Goal: Complete application form

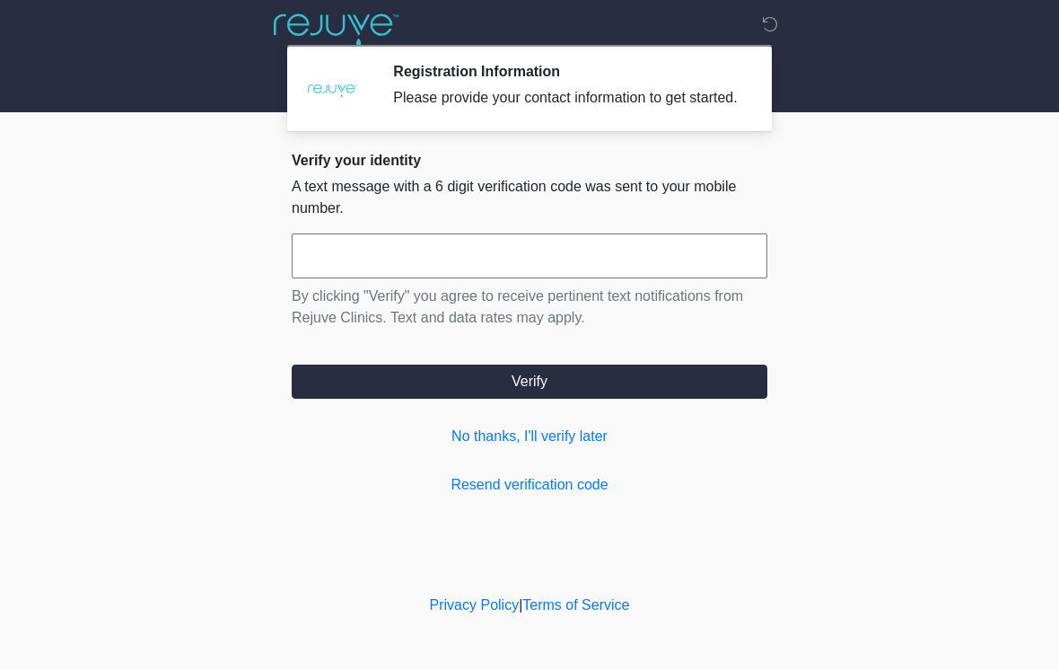
click at [382, 277] on input "text" at bounding box center [530, 255] width 476 height 45
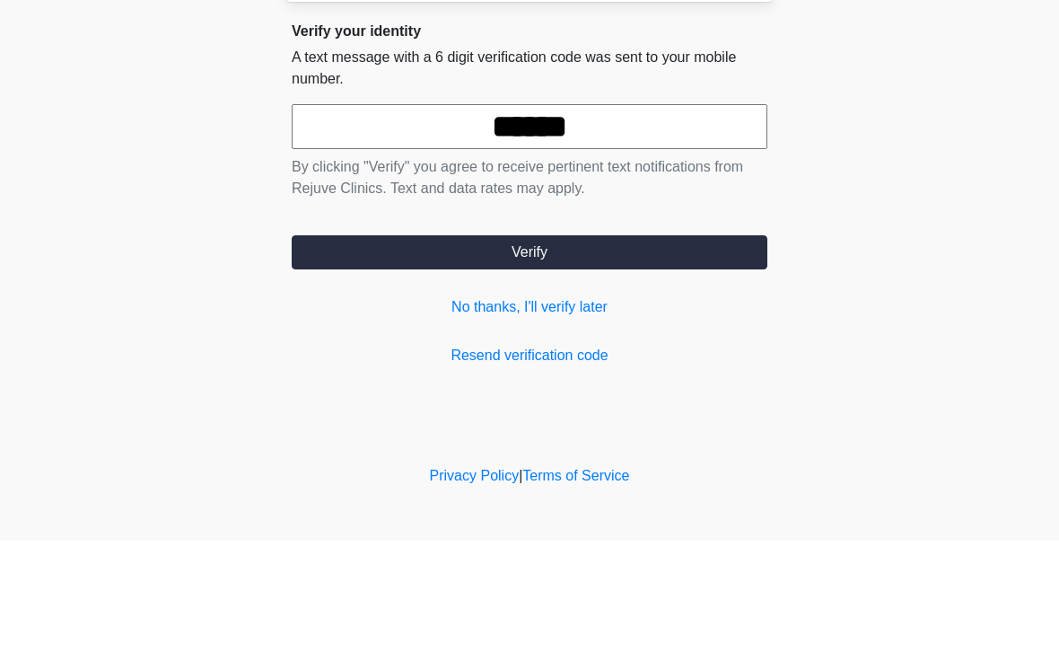
type input "******"
click at [541, 364] on button "Verify" at bounding box center [530, 381] width 476 height 34
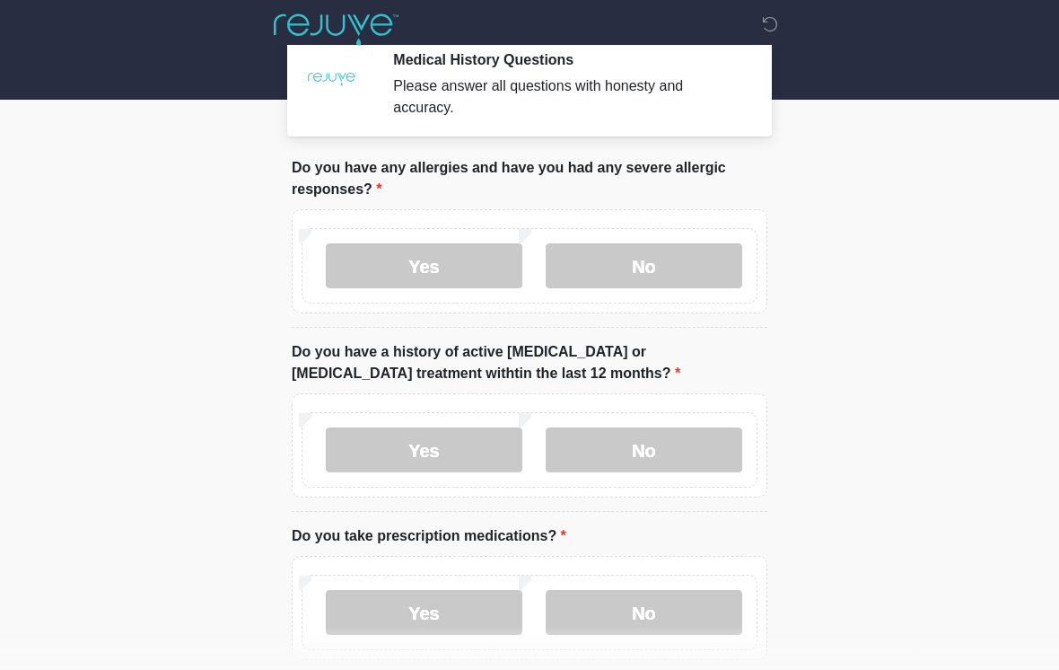
scroll to position [11, 0]
click at [428, 267] on label "Yes" at bounding box center [424, 266] width 197 height 45
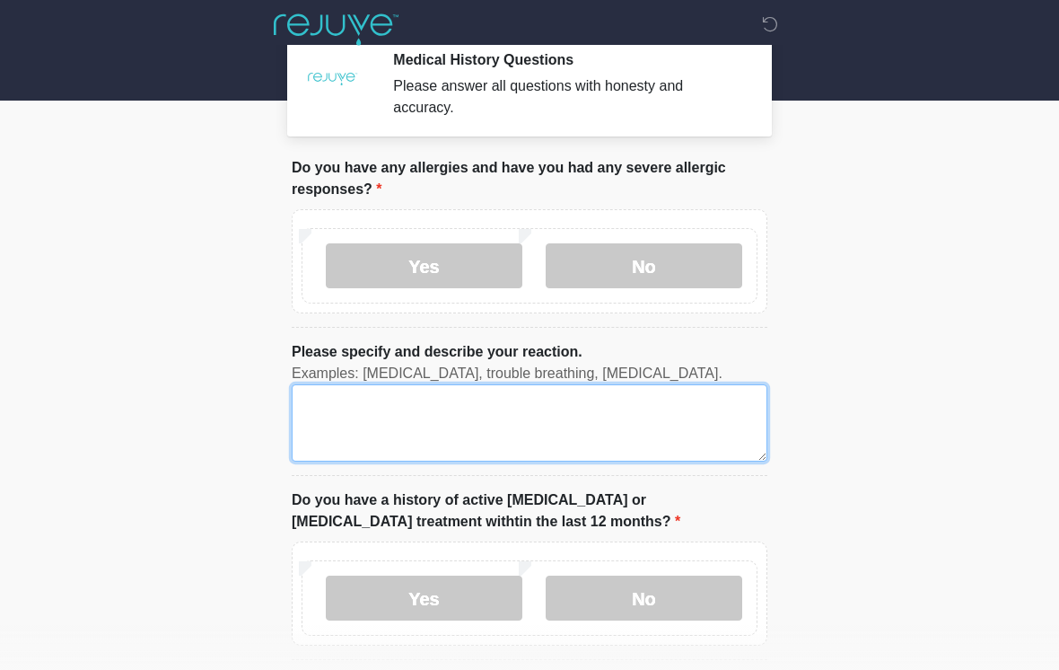
click at [354, 408] on textarea "Please specify and describe your reaction." at bounding box center [530, 422] width 476 height 77
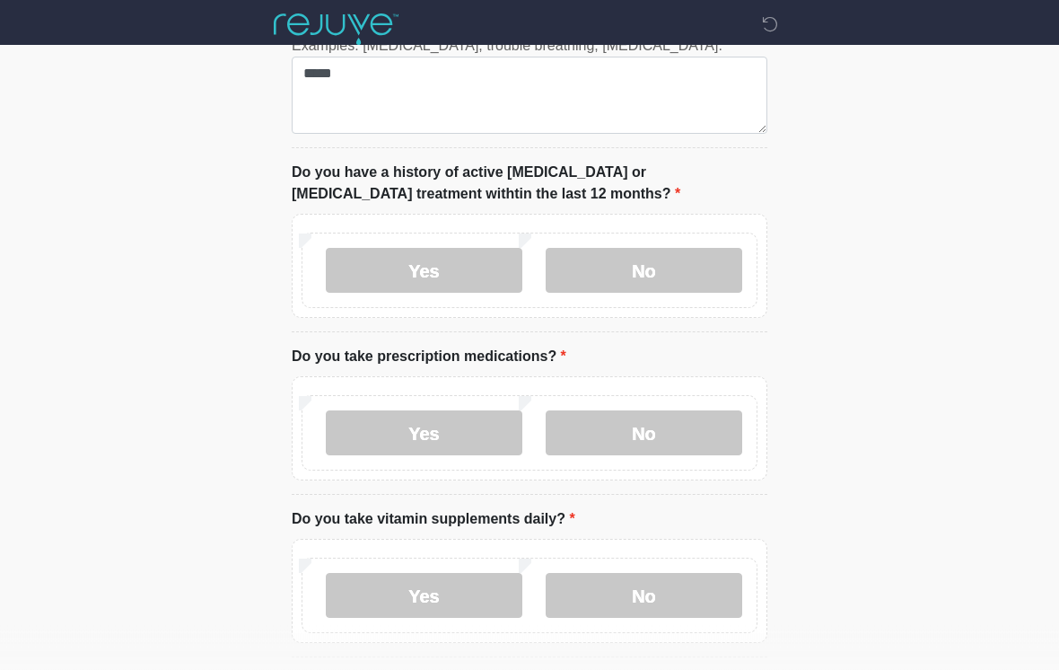
scroll to position [340, 0]
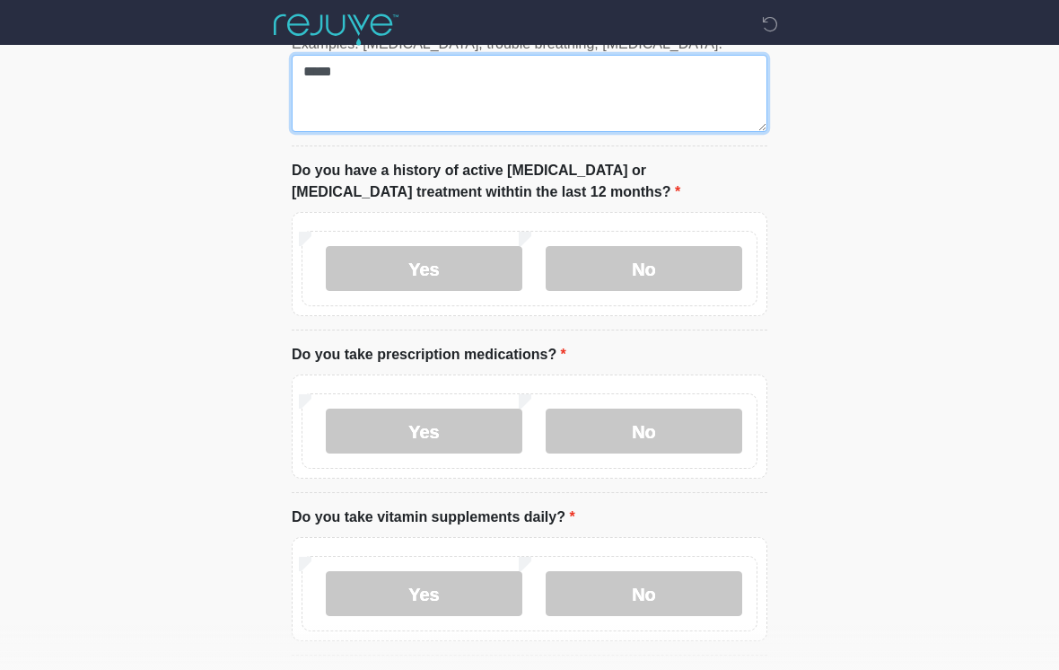
type textarea "*****"
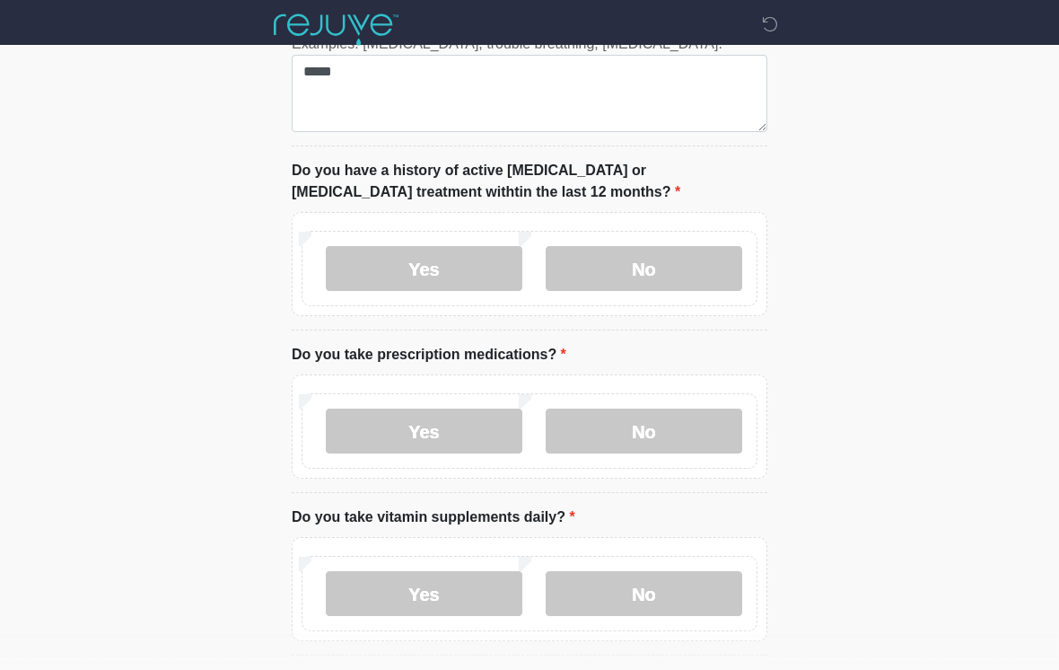
click at [710, 276] on label "No" at bounding box center [644, 268] width 197 height 45
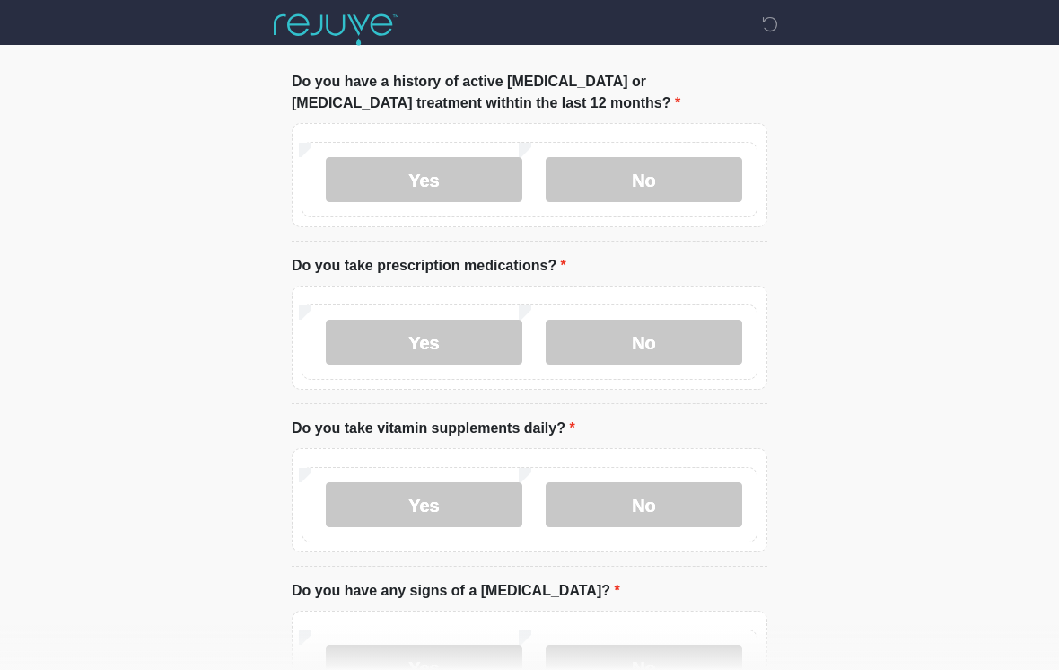
scroll to position [488, 0]
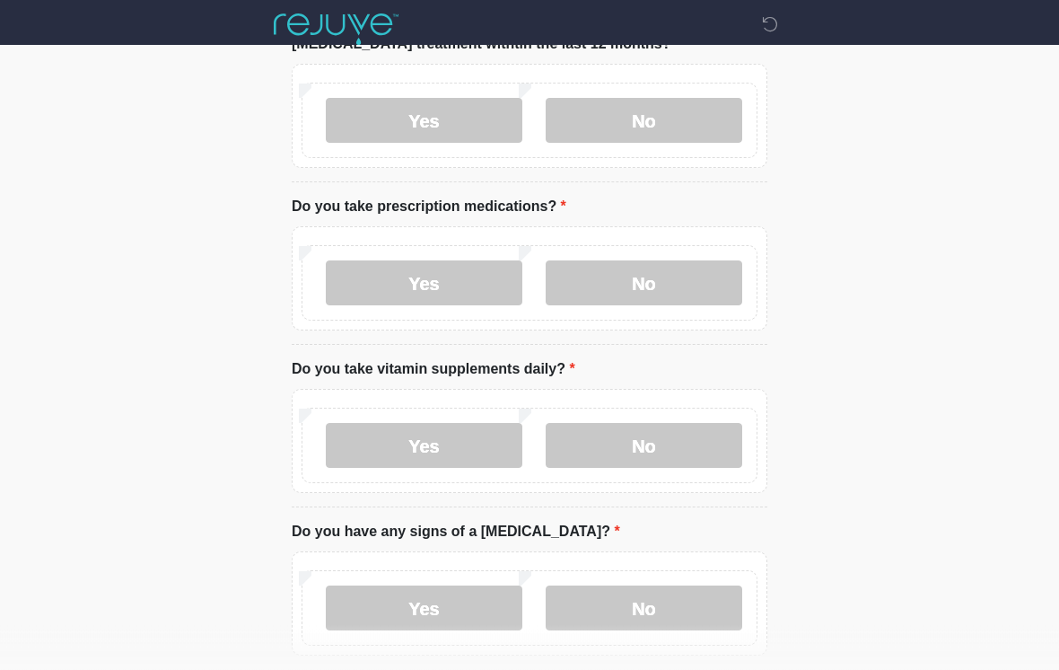
click at [470, 283] on label "Yes" at bounding box center [424, 283] width 197 height 45
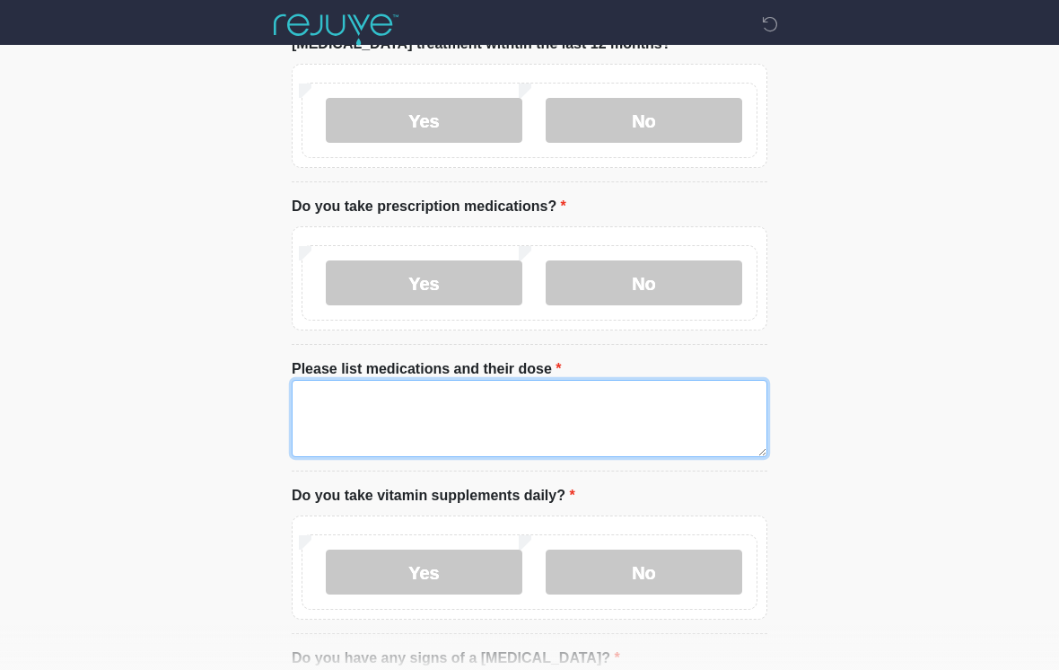
click at [368, 417] on textarea "Please list medications and their dose" at bounding box center [530, 418] width 476 height 77
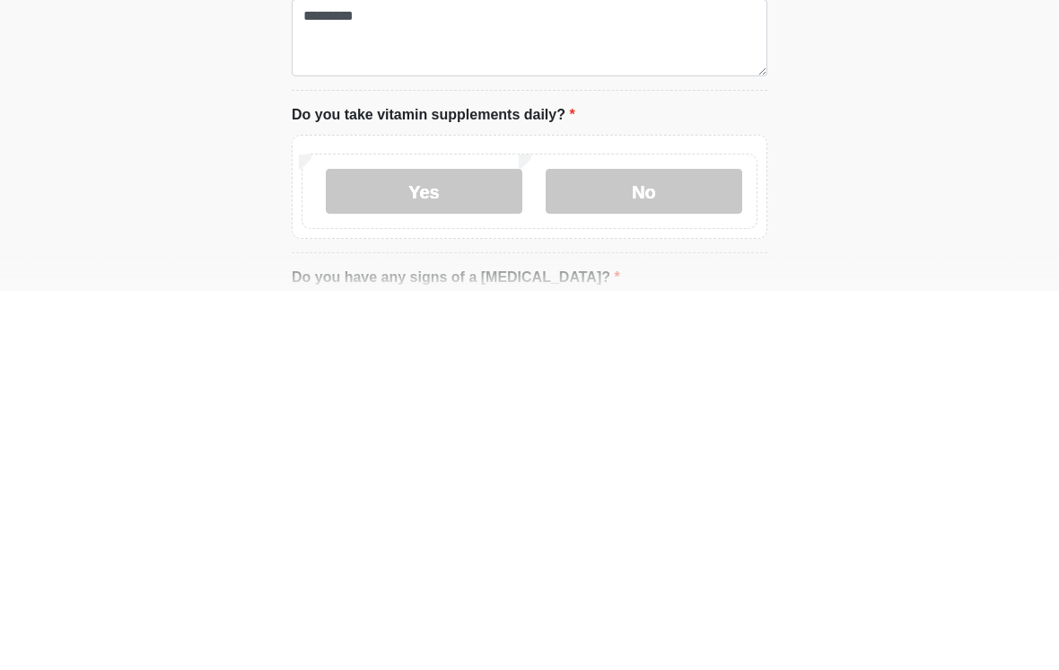
scroll to position [871, 0]
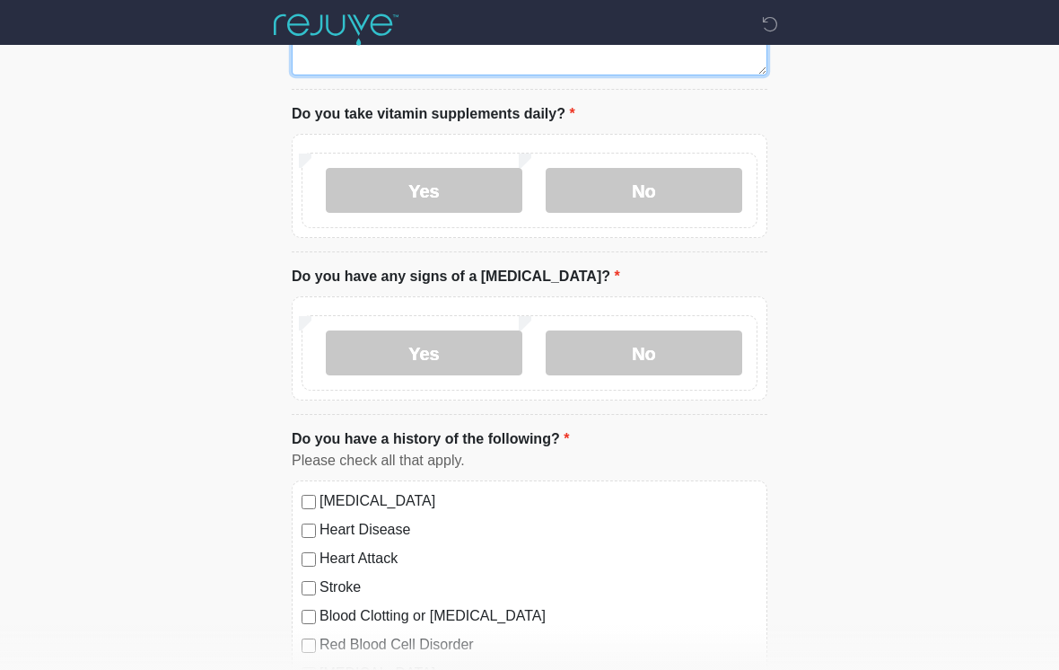
type textarea "*********"
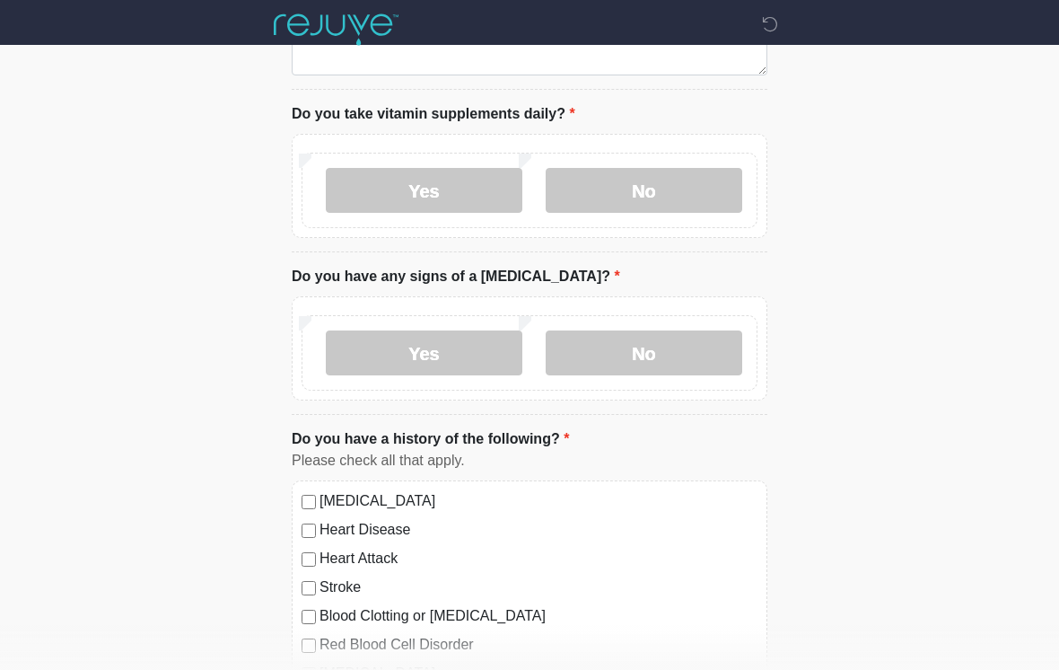
click at [458, 196] on label "Yes" at bounding box center [424, 190] width 197 height 45
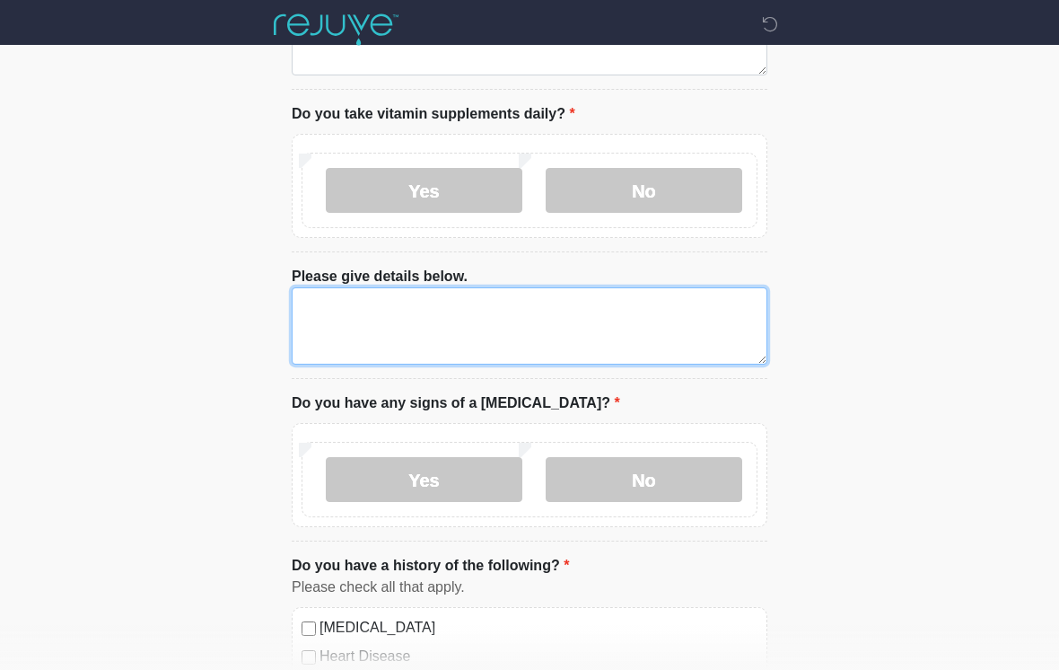
click at [404, 313] on textarea "Please give details below." at bounding box center [530, 325] width 476 height 77
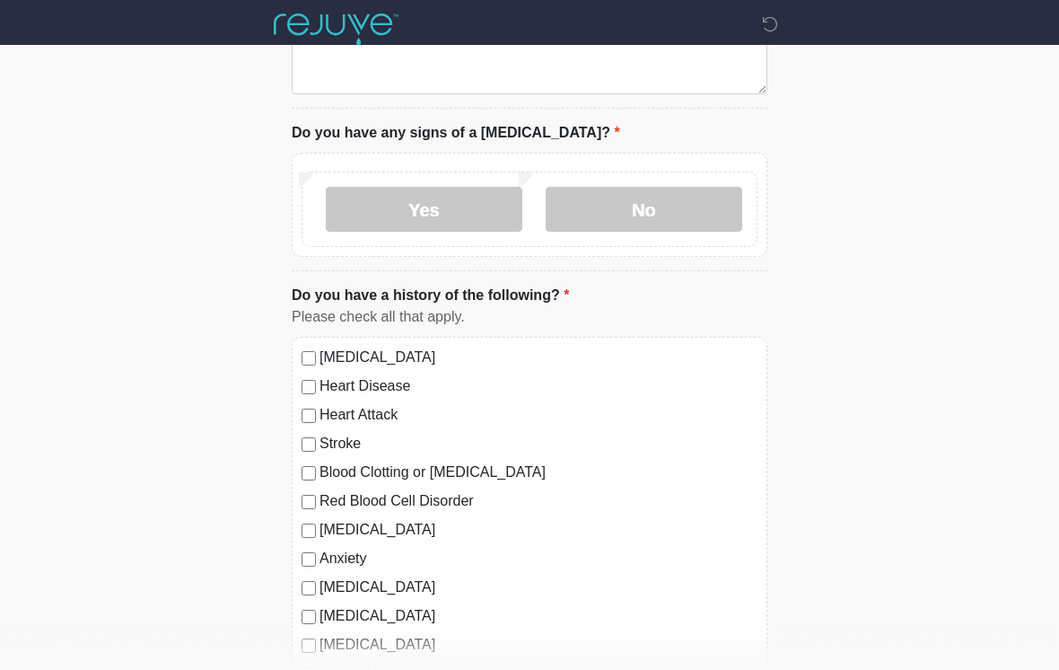
scroll to position [1142, 0]
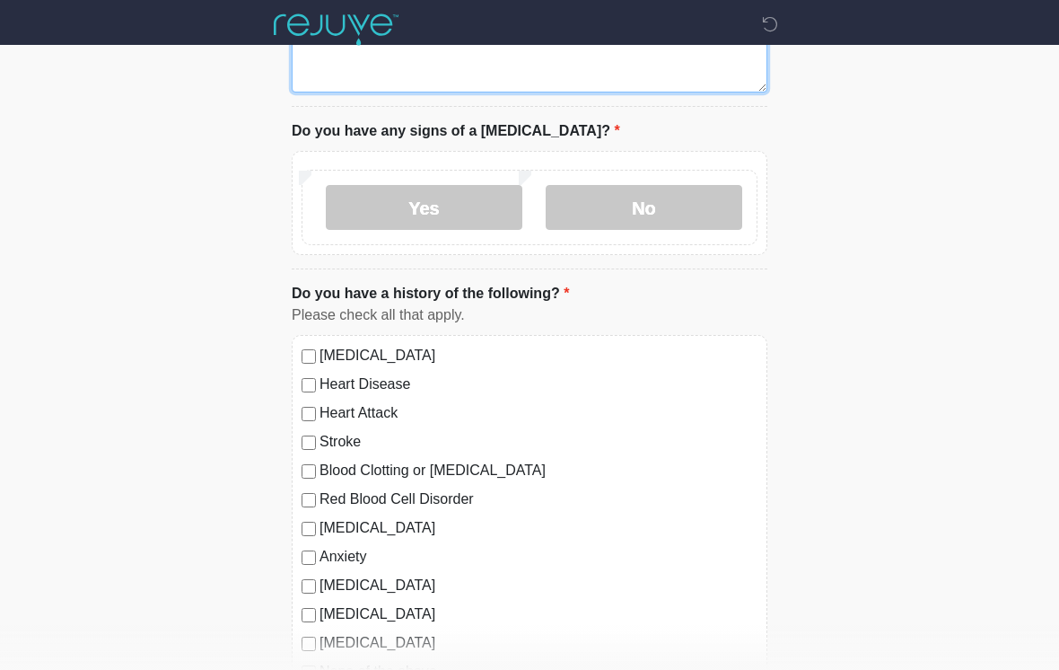
type textarea "********"
click at [667, 205] on label "No" at bounding box center [644, 207] width 197 height 45
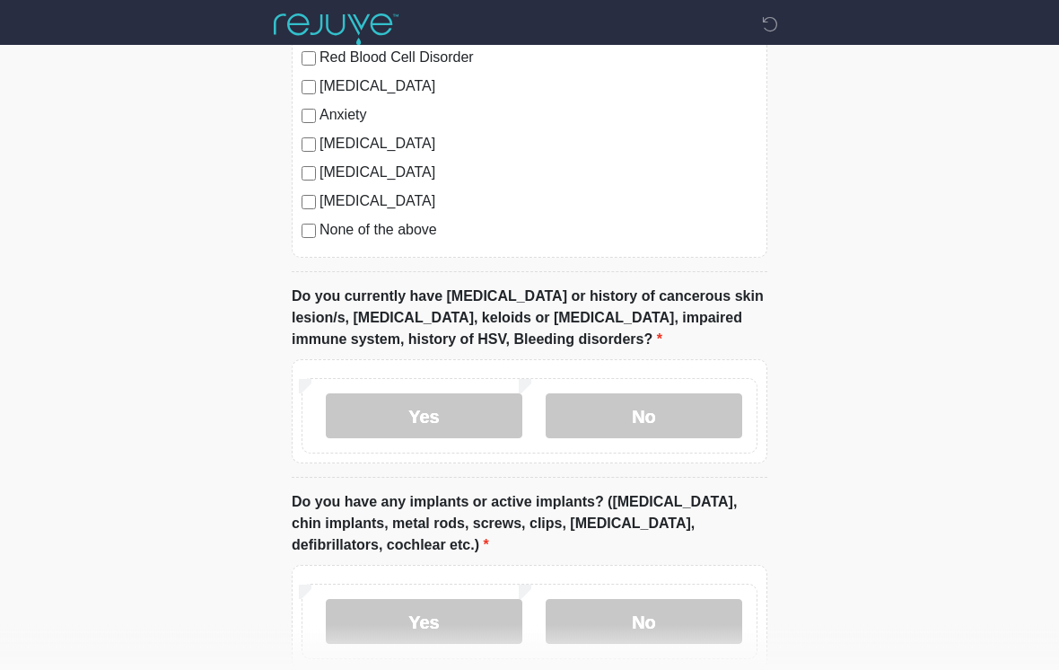
scroll to position [1585, 0]
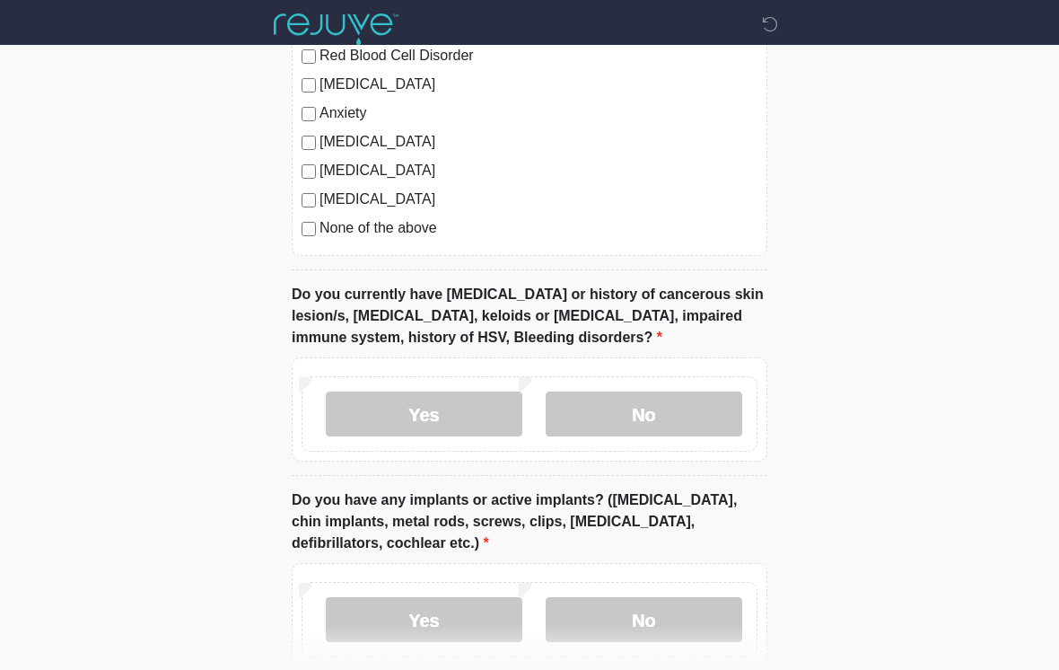
click at [671, 412] on label "No" at bounding box center [644, 414] width 197 height 45
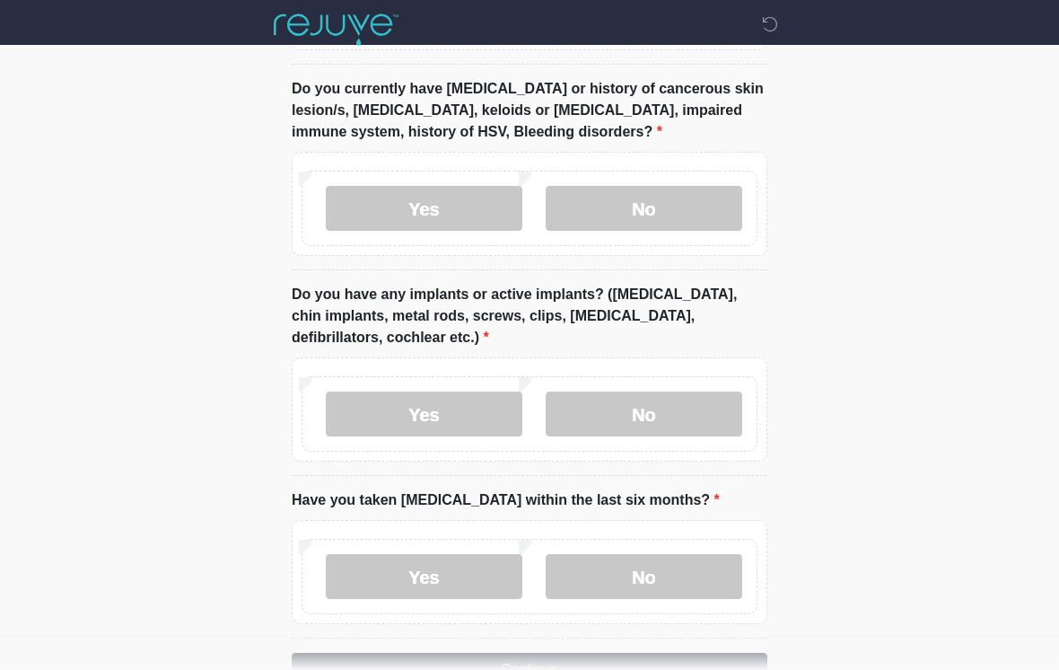
scroll to position [1797, 0]
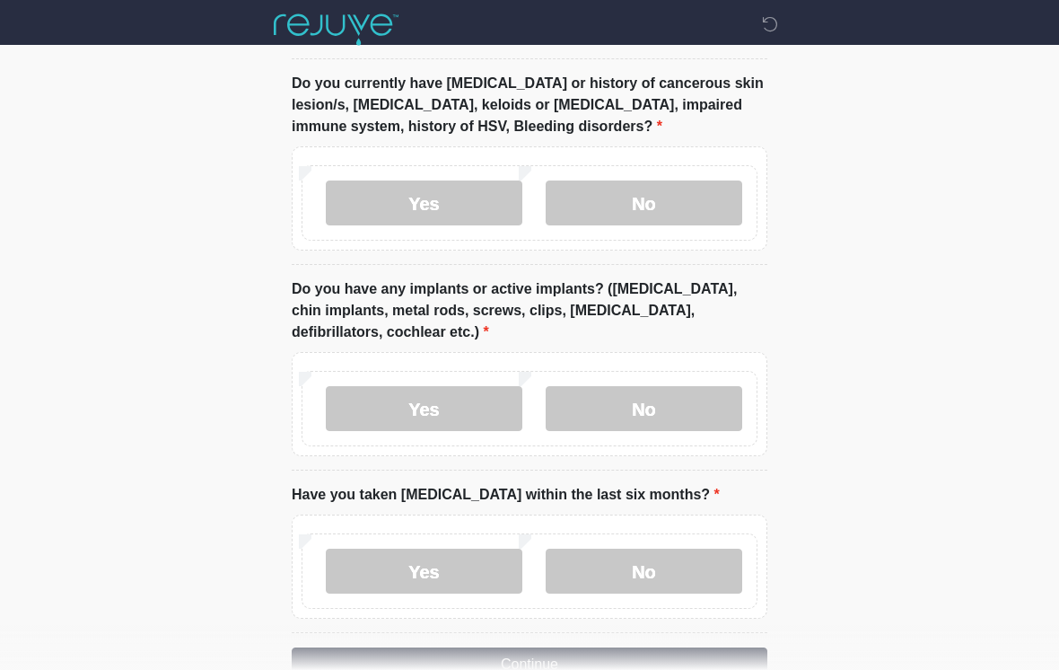
click at [687, 389] on label "No" at bounding box center [644, 408] width 197 height 45
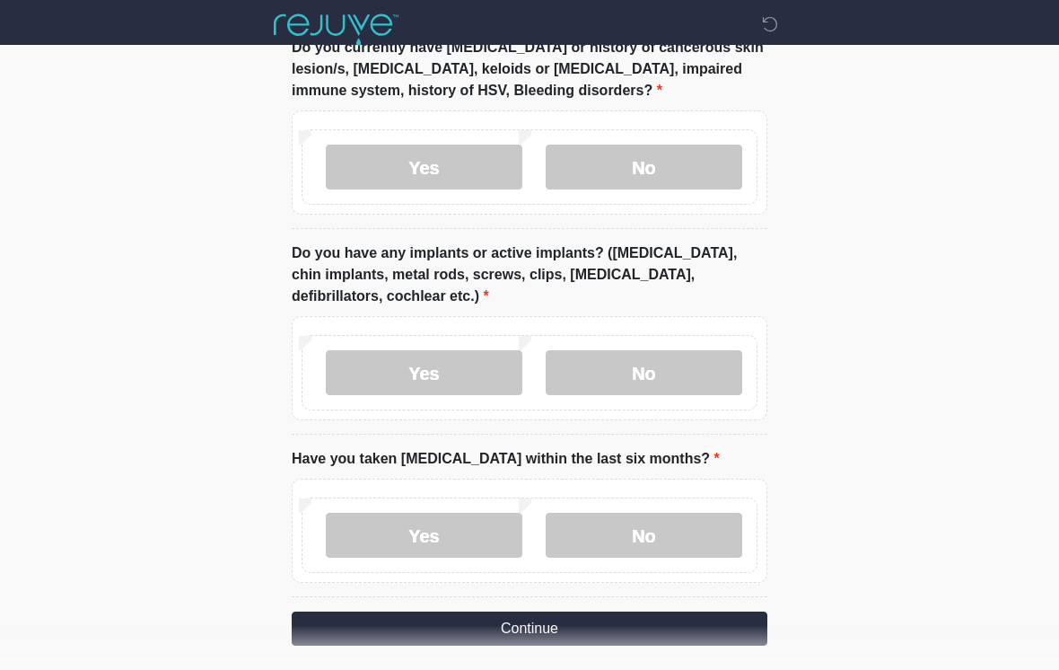
scroll to position [1873, 0]
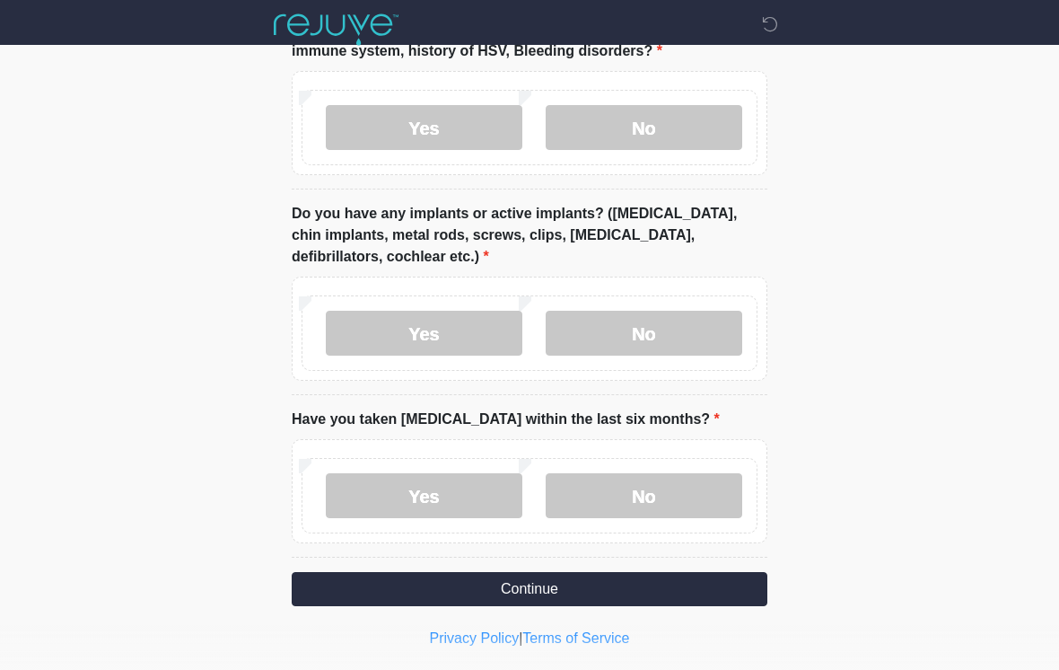
click at [451, 475] on label "Yes" at bounding box center [424, 495] width 197 height 45
click at [544, 582] on button "Continue" at bounding box center [530, 589] width 476 height 34
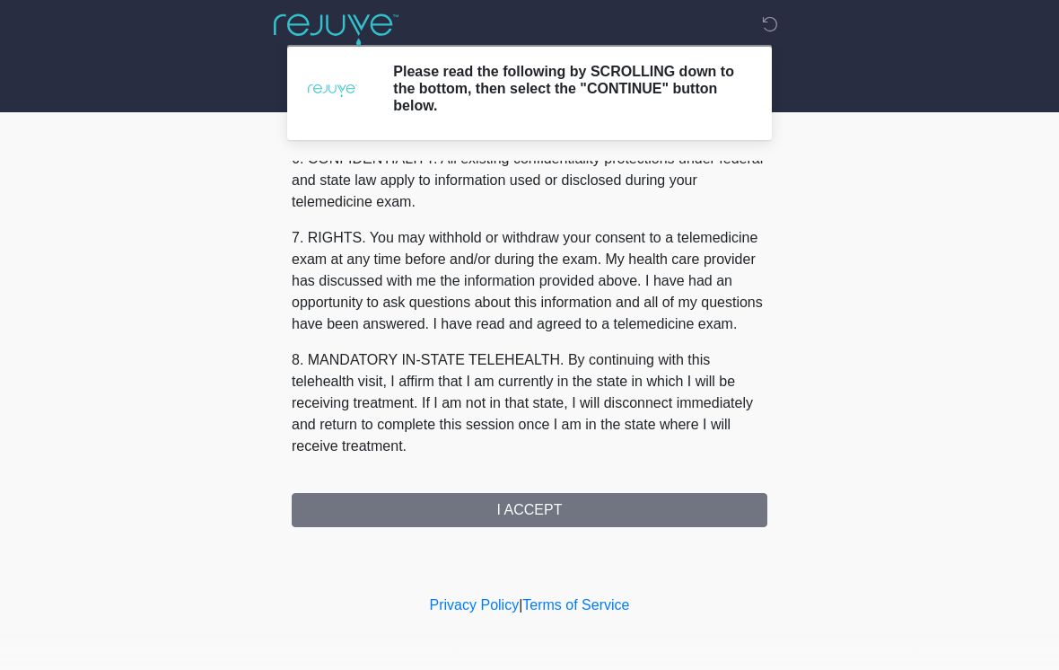
scroll to position [731, 0]
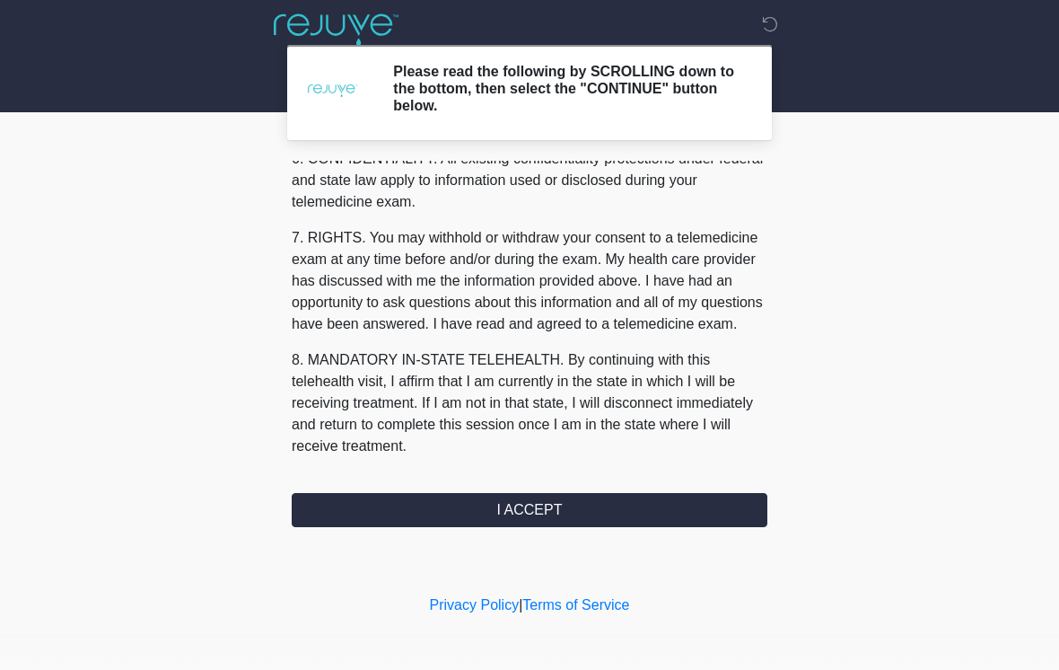
click at [553, 507] on button "I ACCEPT" at bounding box center [530, 510] width 476 height 34
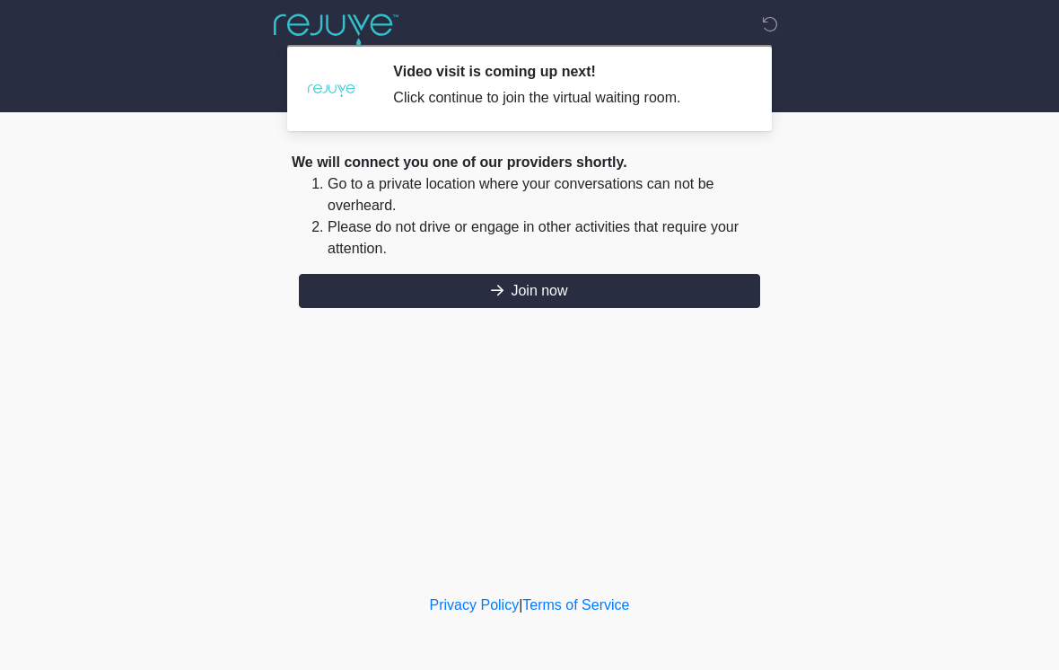
click at [558, 296] on button "Join now" at bounding box center [529, 291] width 461 height 34
